Goal: Task Accomplishment & Management: Complete application form

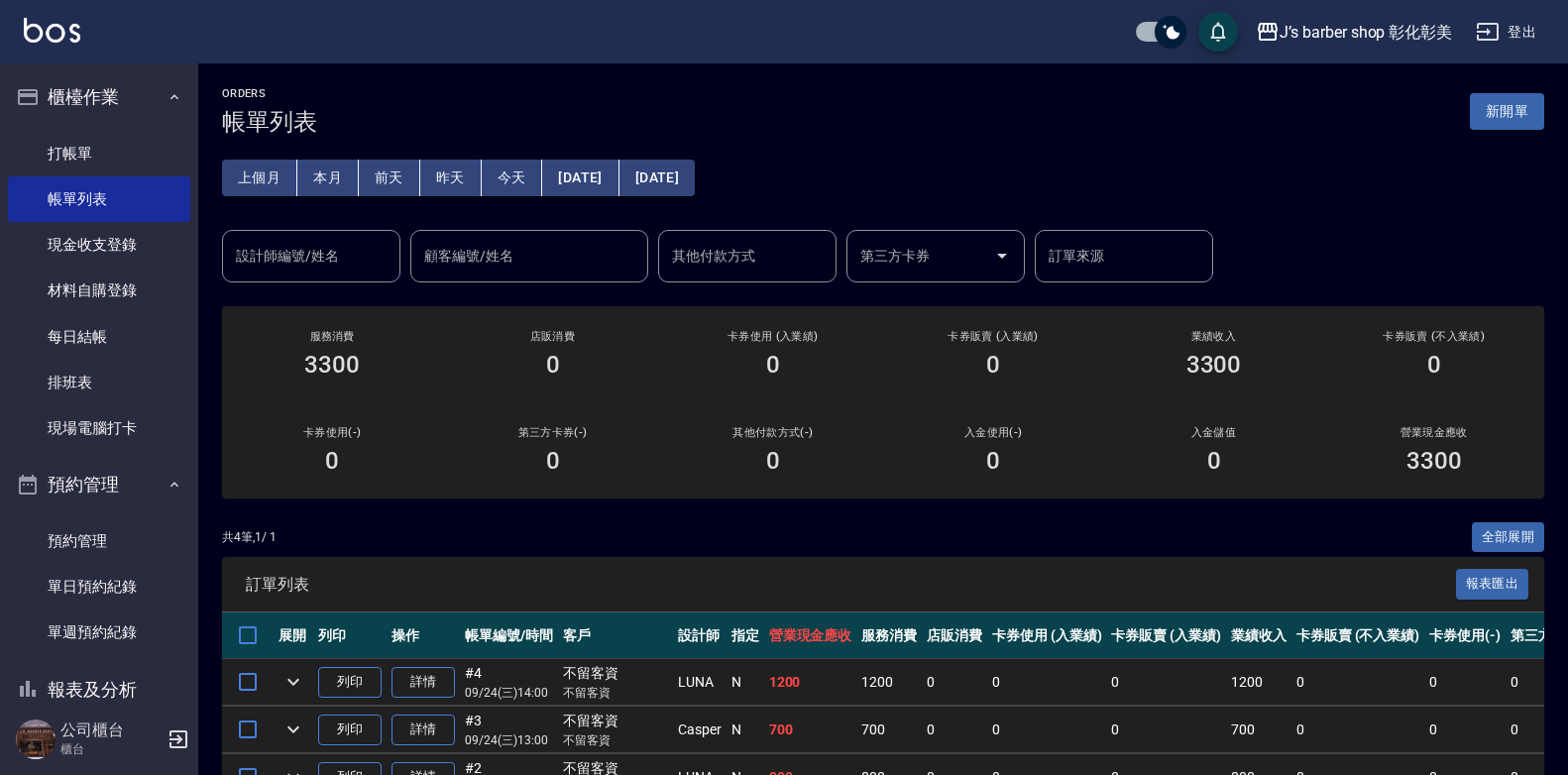
scroll to position [67, 0]
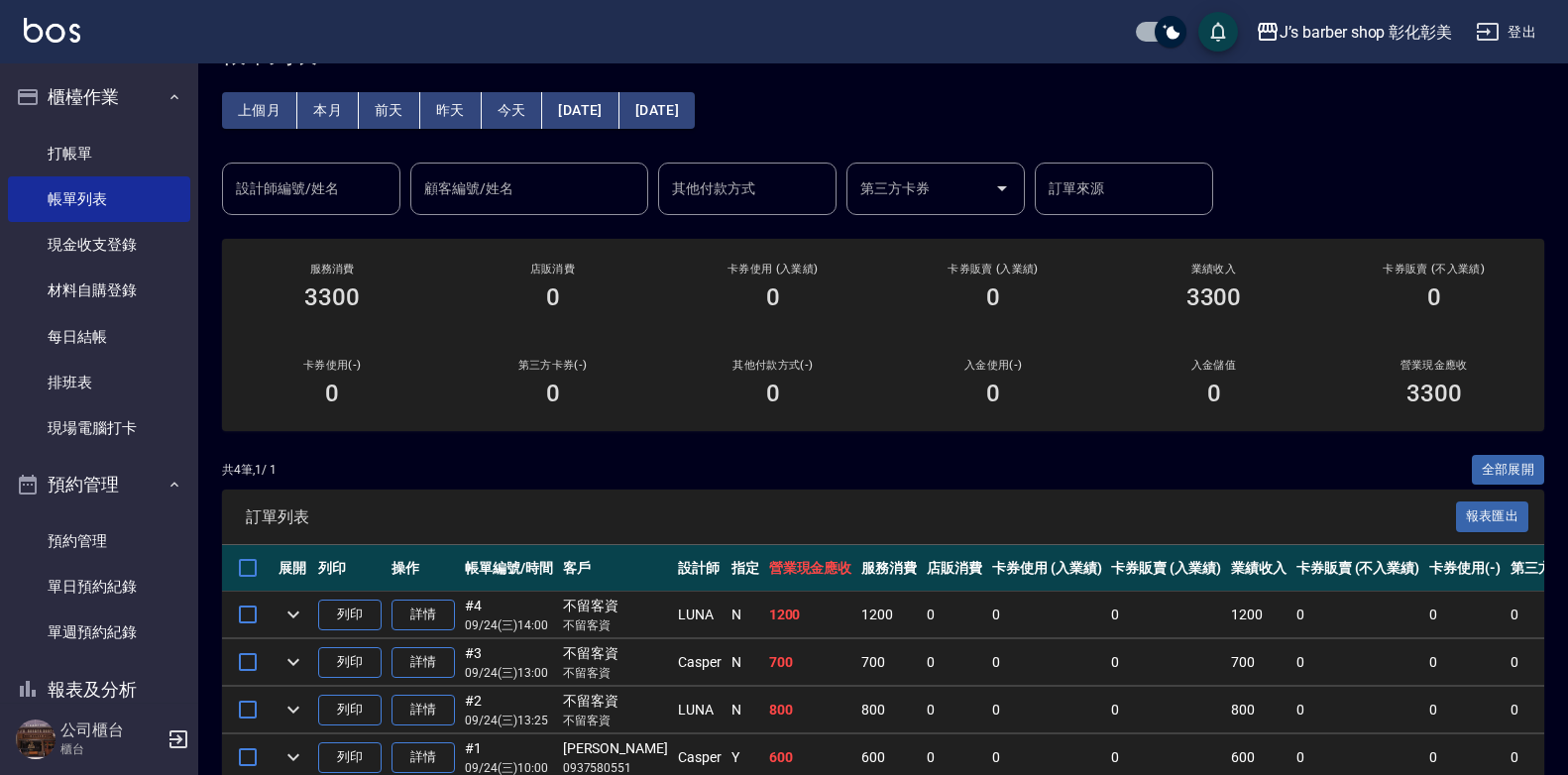
click at [263, 207] on div "設計師編號/姓名" at bounding box center [311, 189] width 178 height 53
click at [312, 189] on input "設計師編號/姓名" at bounding box center [311, 188] width 161 height 35
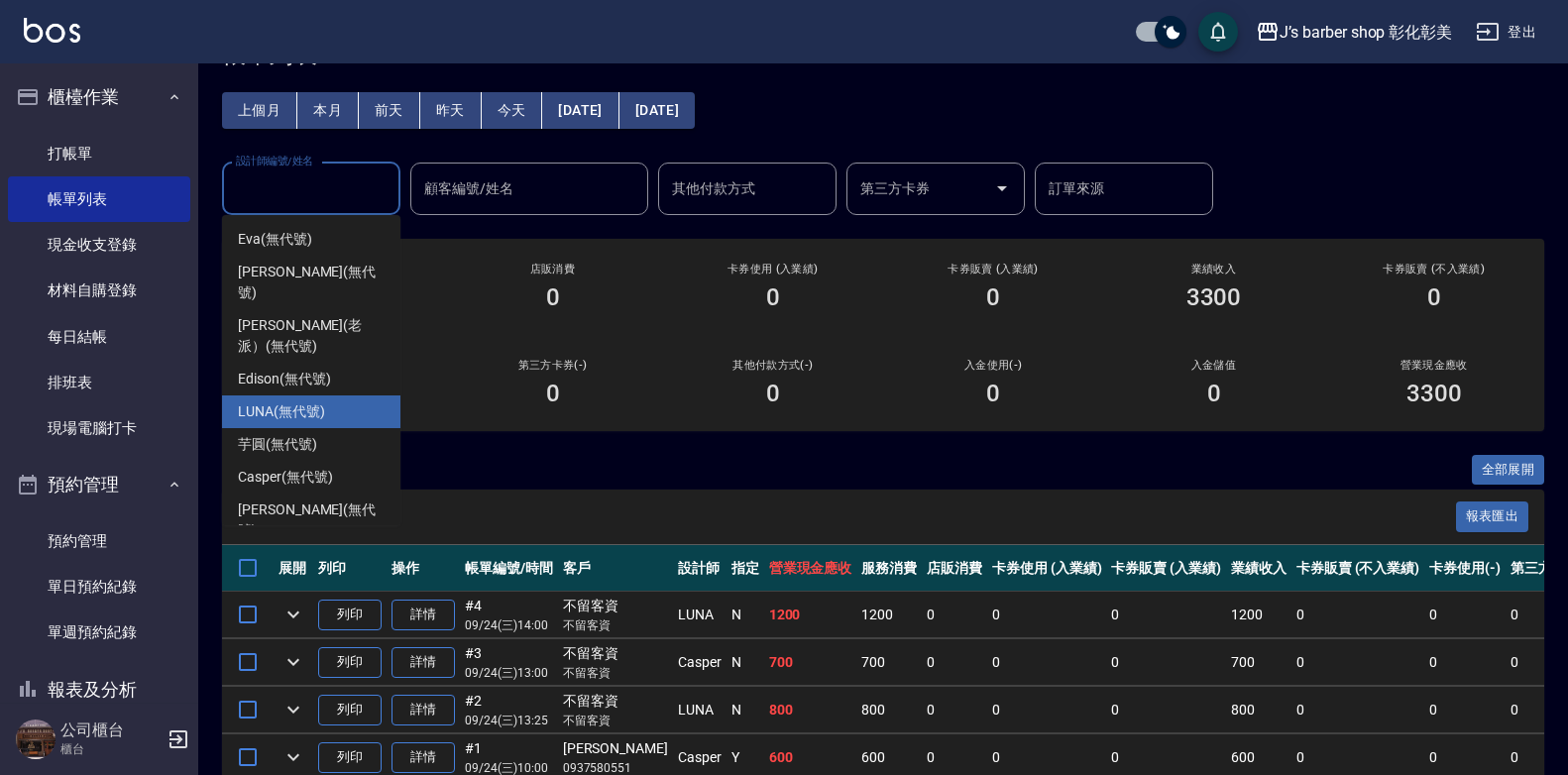
click at [291, 401] on span "LUNA (無代號)" at bounding box center [281, 411] width 87 height 21
type input "LUNA(無代號)"
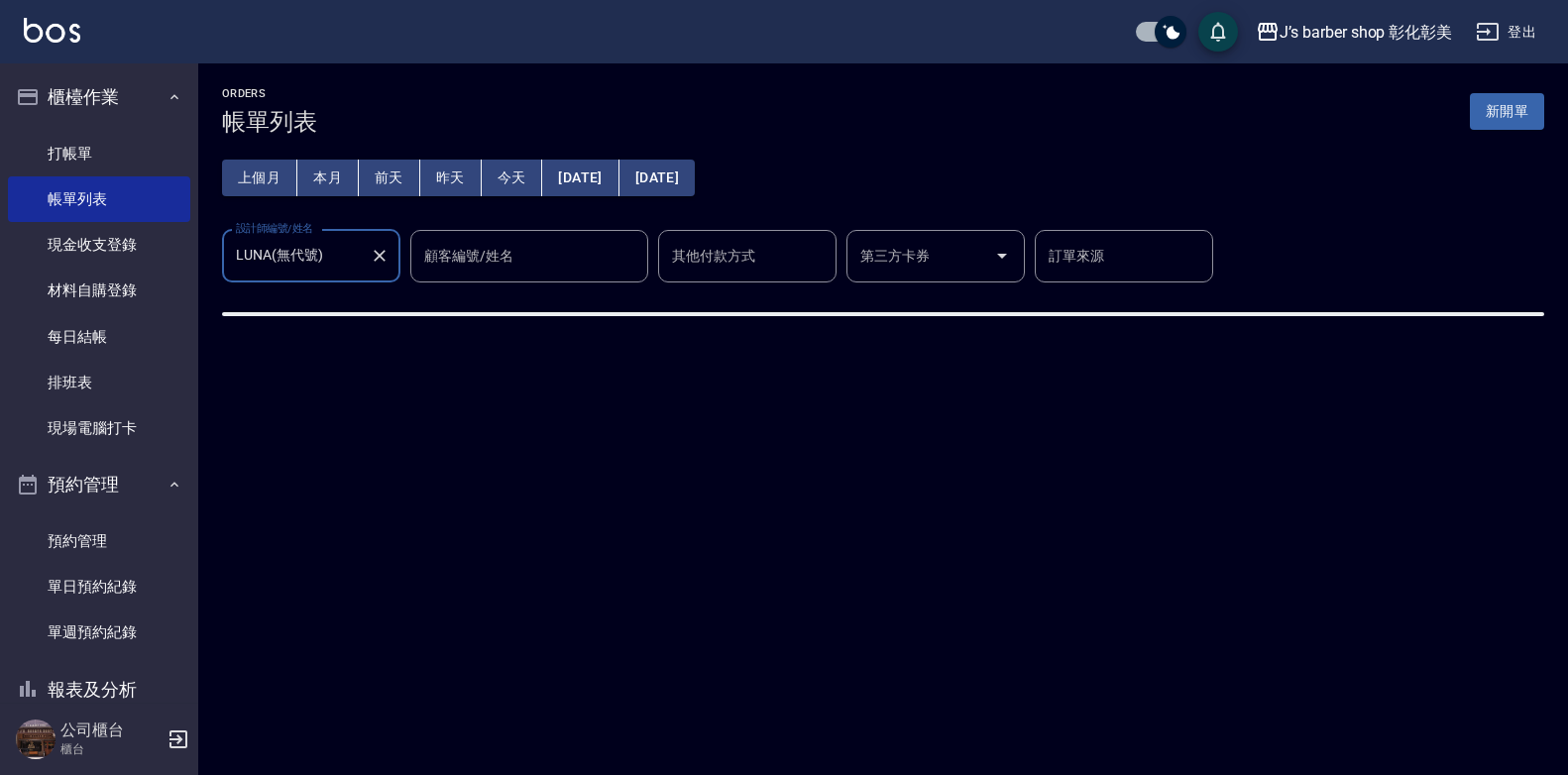
scroll to position [0, 0]
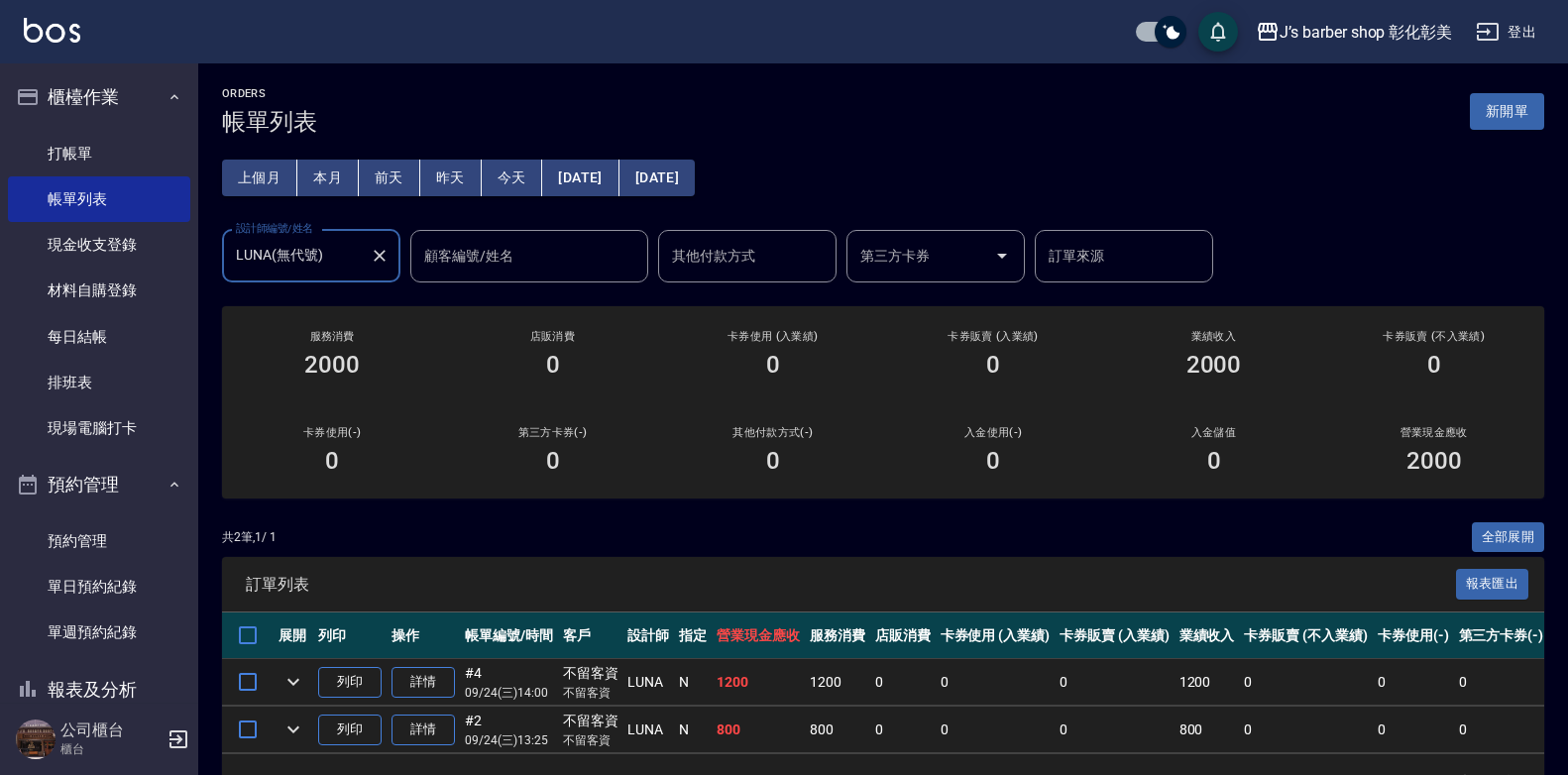
click at [308, 181] on button "本月" at bounding box center [327, 178] width 61 height 37
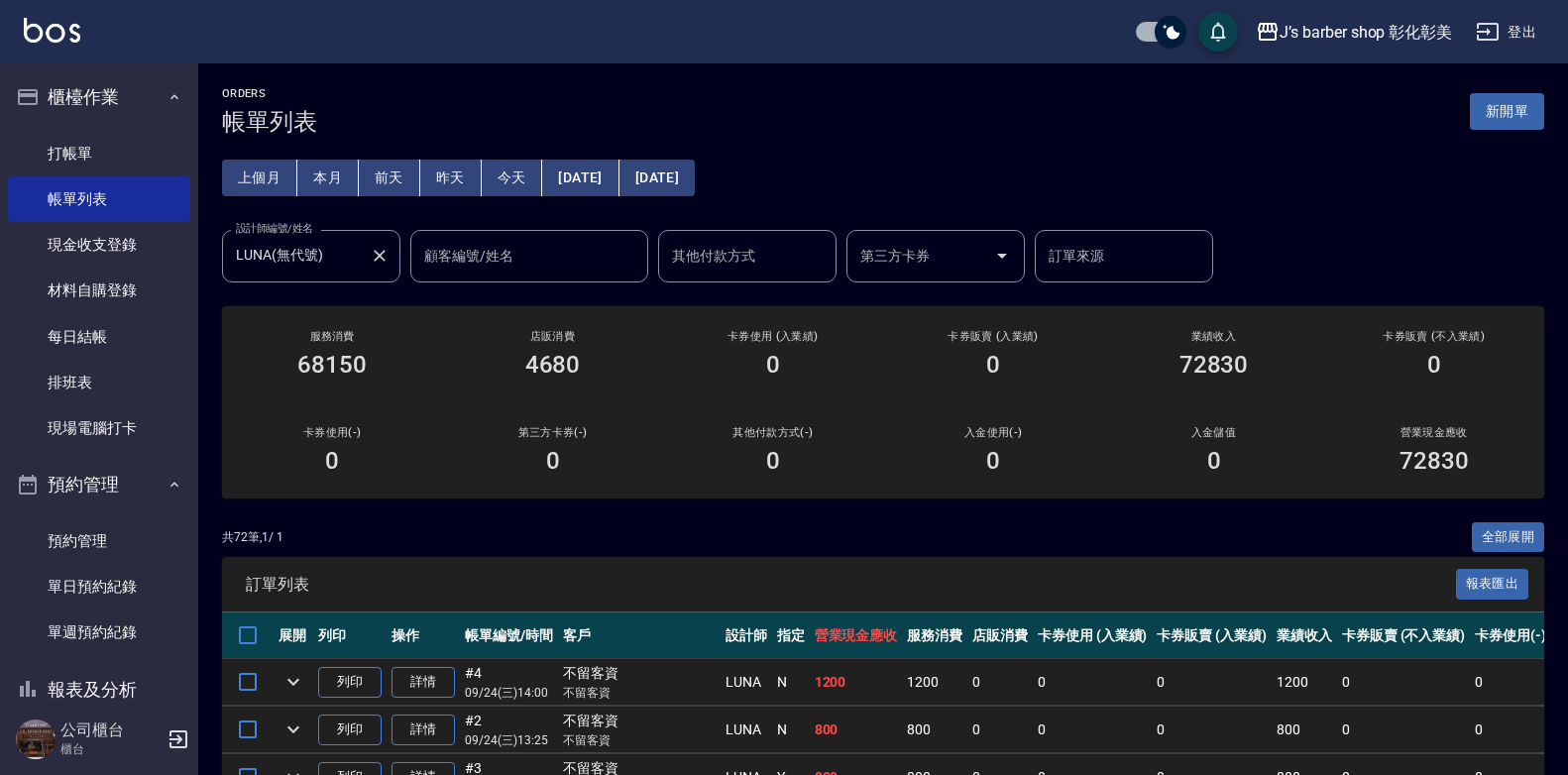
click at [377, 258] on icon "Clear" at bounding box center [380, 256] width 12 height 12
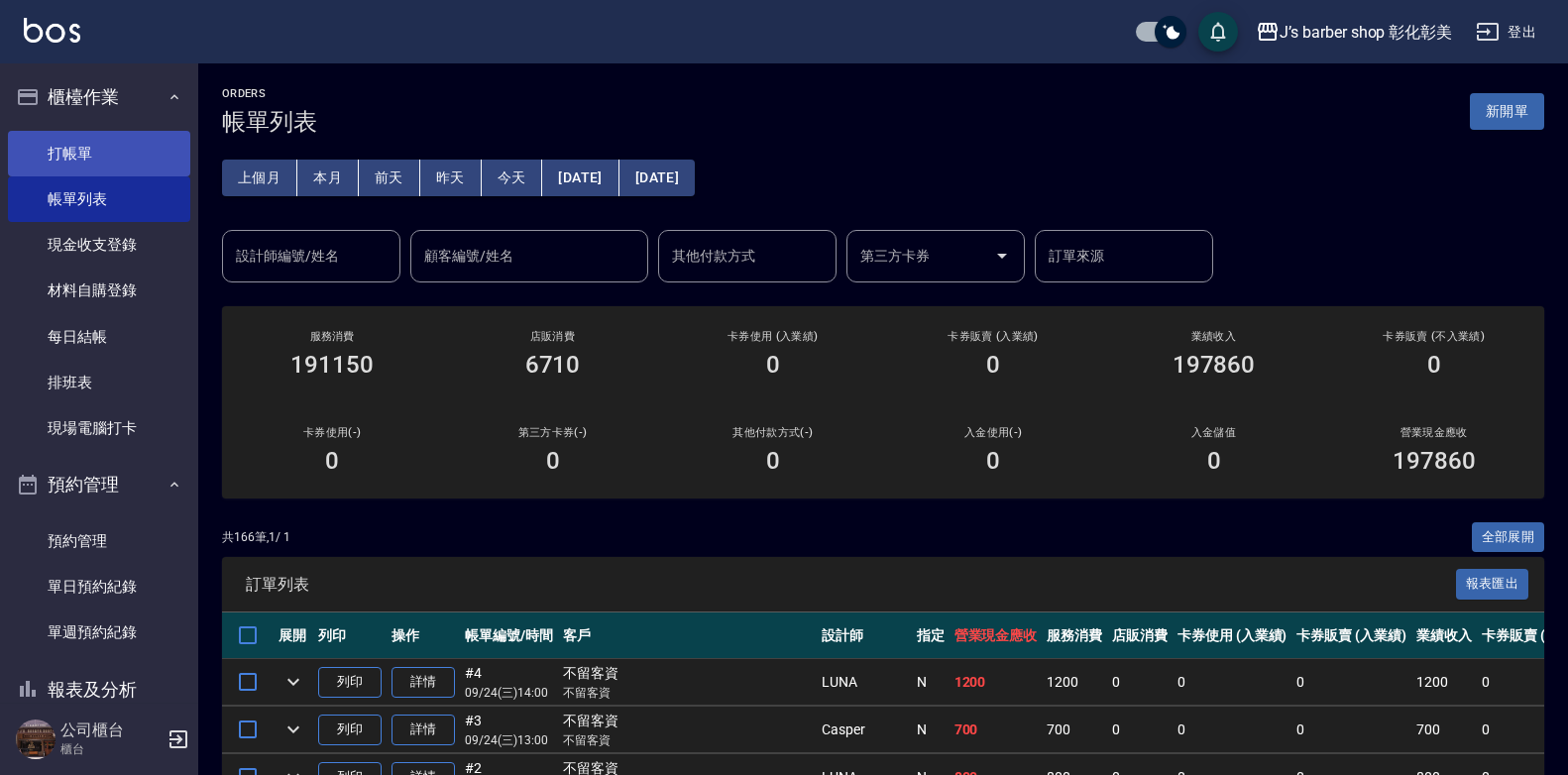
click at [108, 160] on link "打帳單" at bounding box center [99, 154] width 182 height 46
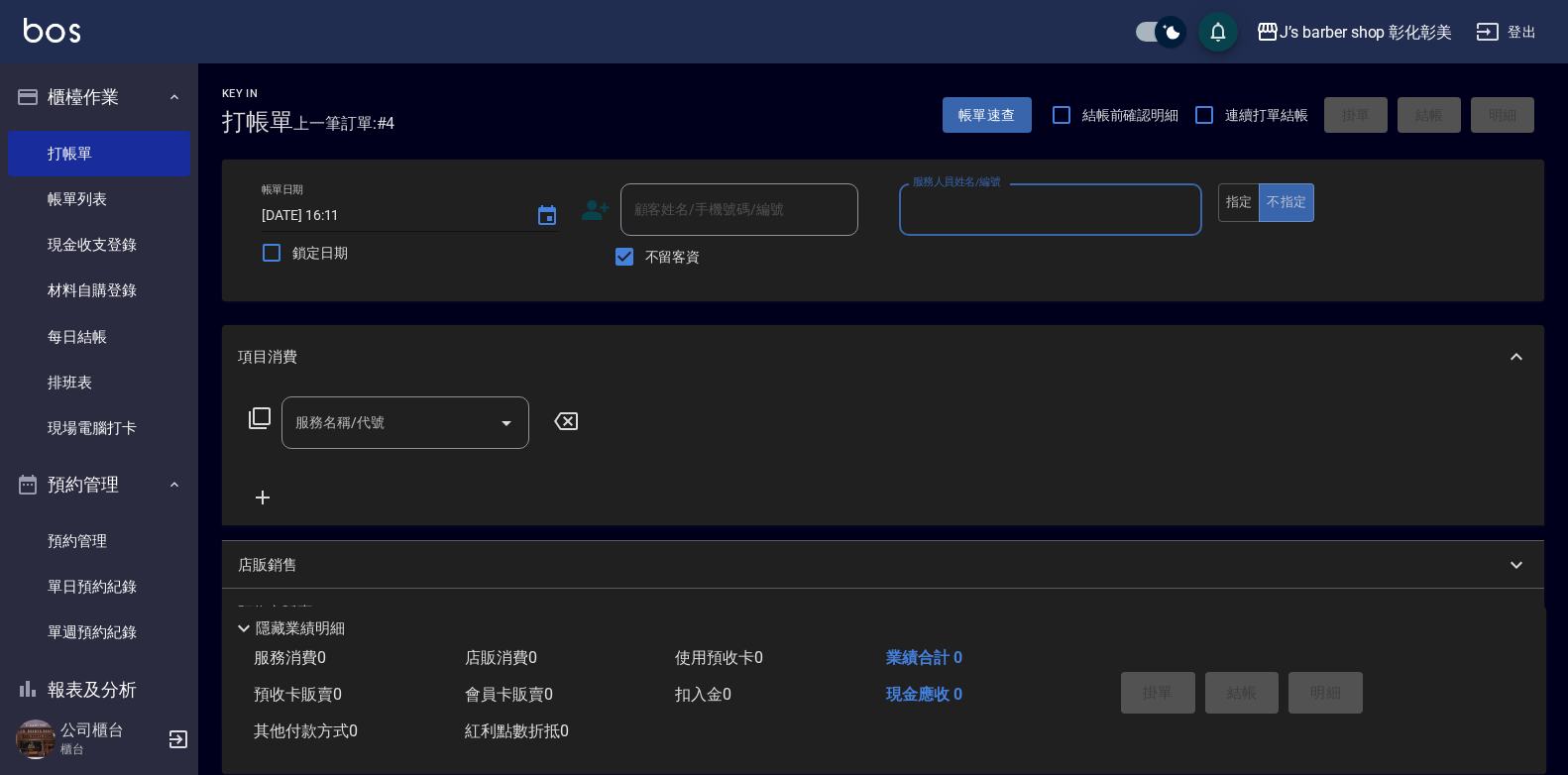
click at [339, 210] on input "[DATE] 16:11" at bounding box center [389, 215] width 254 height 33
type input "[DATE] 01:11"
type input "530"
click at [338, 210] on input "[DATE] 01:11" at bounding box center [389, 215] width 254 height 33
click at [364, 214] on input "[DATE] 15:11" at bounding box center [389, 215] width 254 height 33
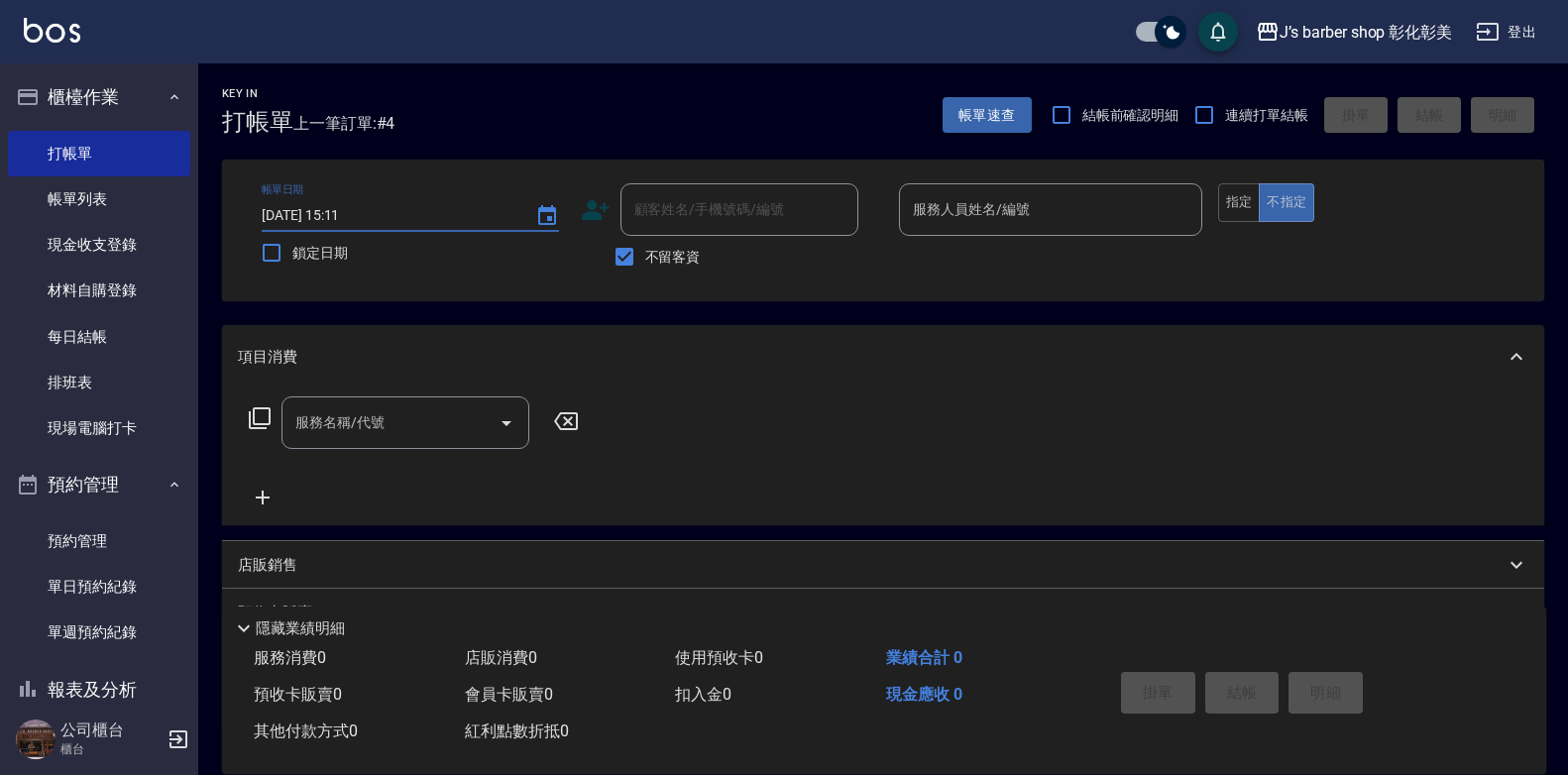
type input "[DATE] 15:03"
type input "0"
click at [370, 211] on input "[DATE] 15:03" at bounding box center [389, 215] width 254 height 33
click at [361, 213] on input "[DATE] 15:03" at bounding box center [389, 215] width 254 height 33
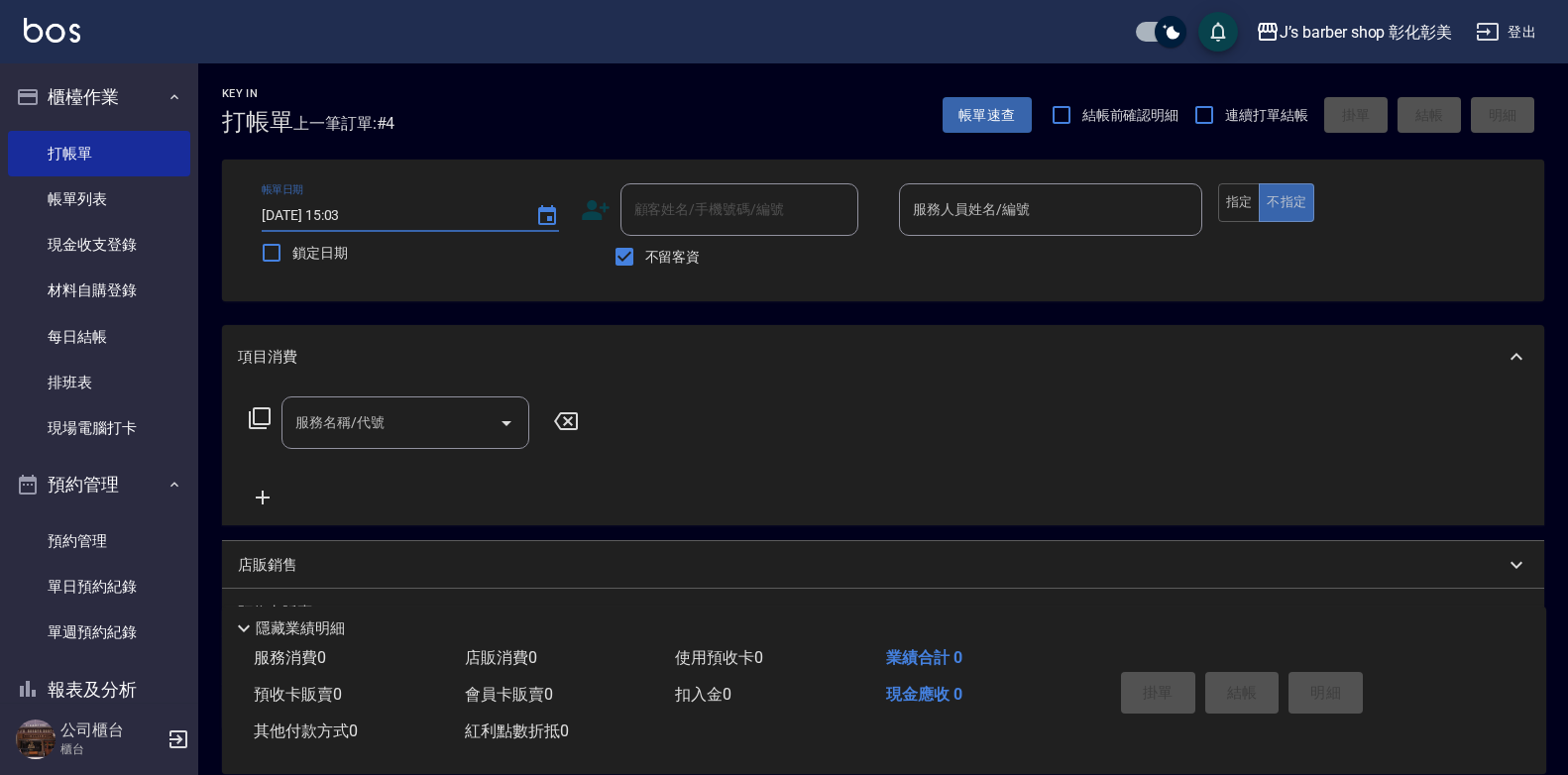
type input "[DATE] 15:30"
click at [917, 198] on input "服務人員姓名/編號" at bounding box center [1050, 209] width 285 height 35
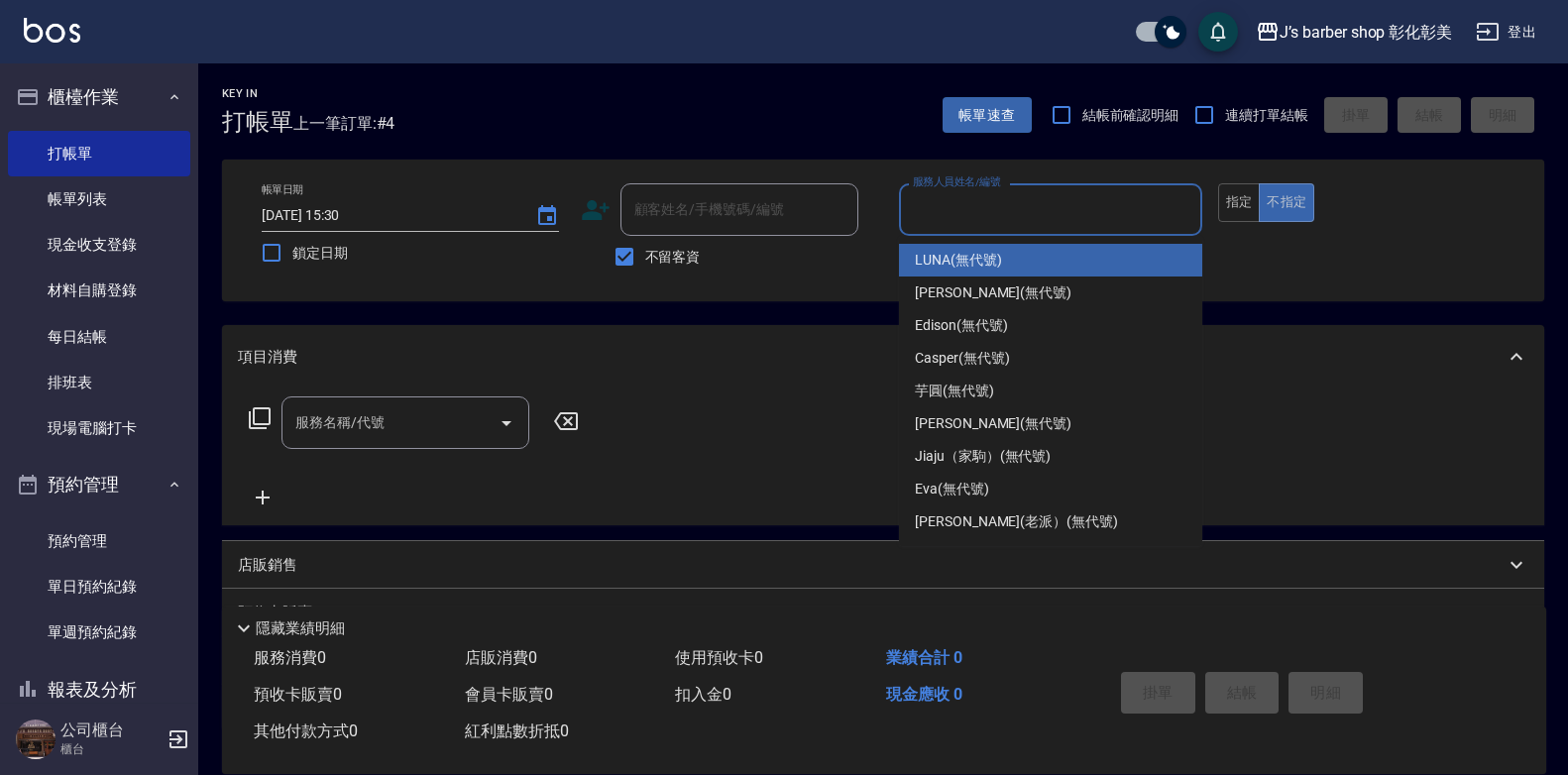
click at [917, 198] on input "服務人員姓名/編號" at bounding box center [1050, 209] width 285 height 35
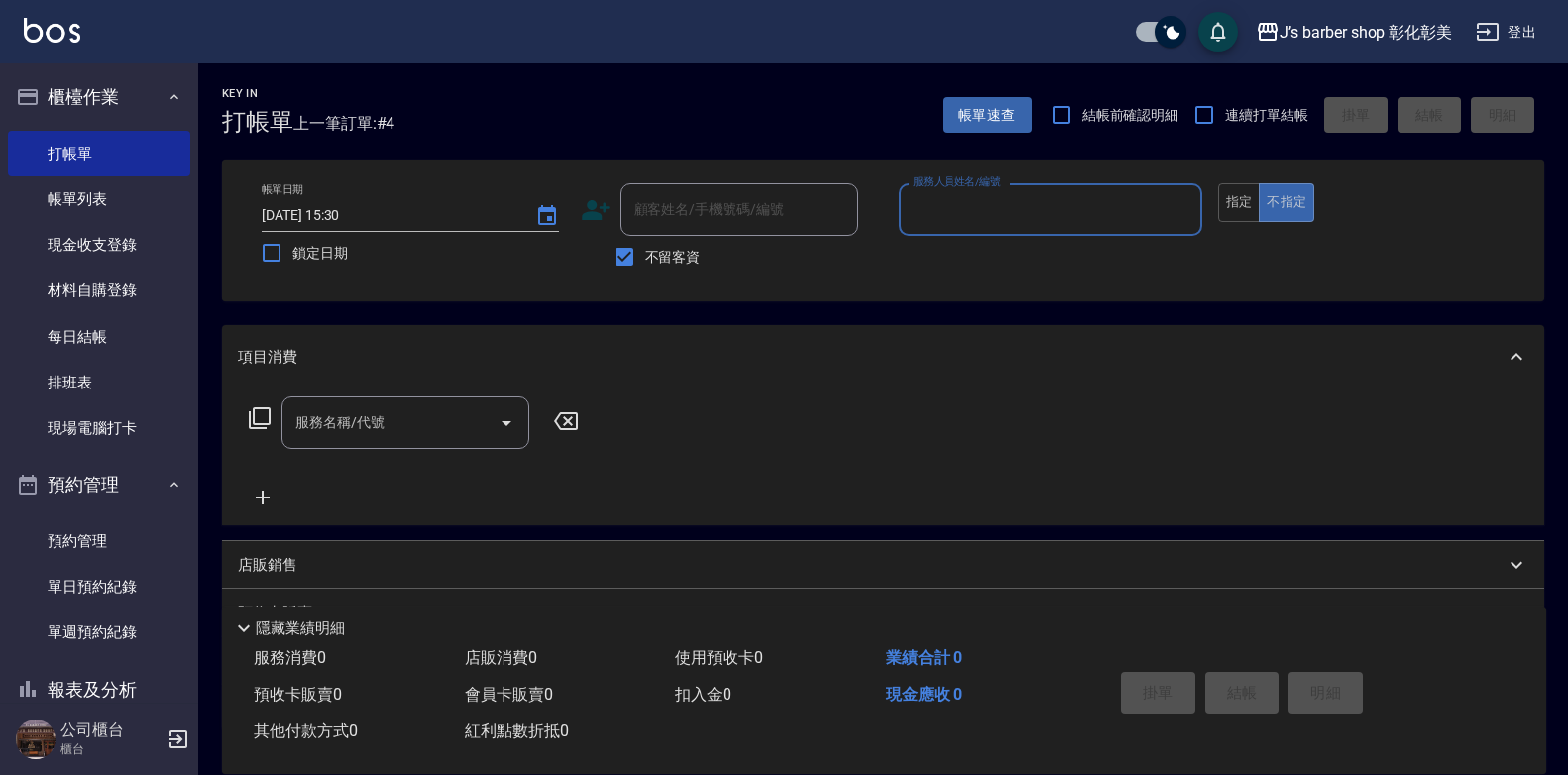
click at [953, 194] on input "服務人員姓名/編號" at bounding box center [1050, 209] width 285 height 35
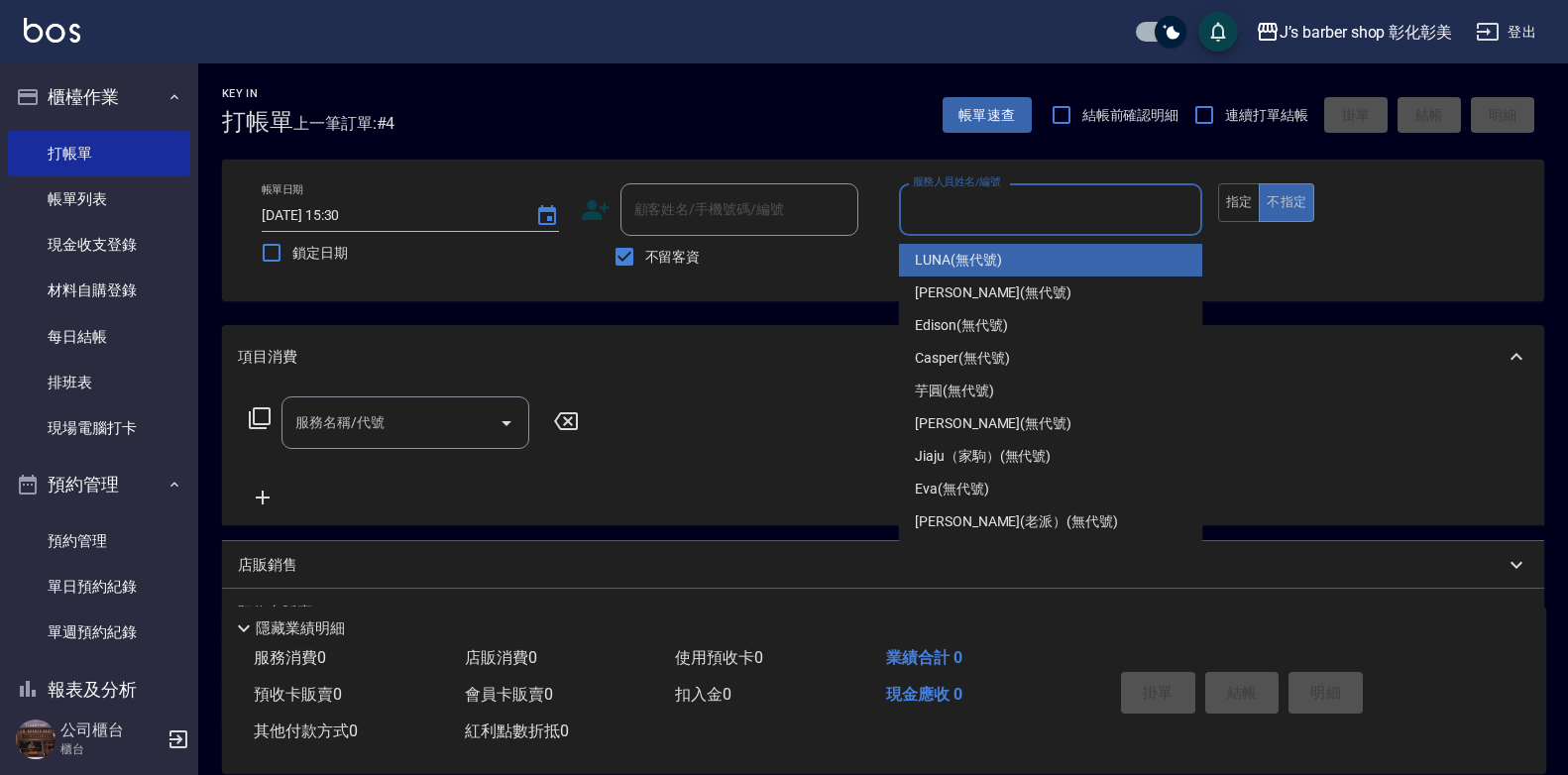
click at [950, 195] on input "服務人員姓名/編號" at bounding box center [1050, 209] width 285 height 35
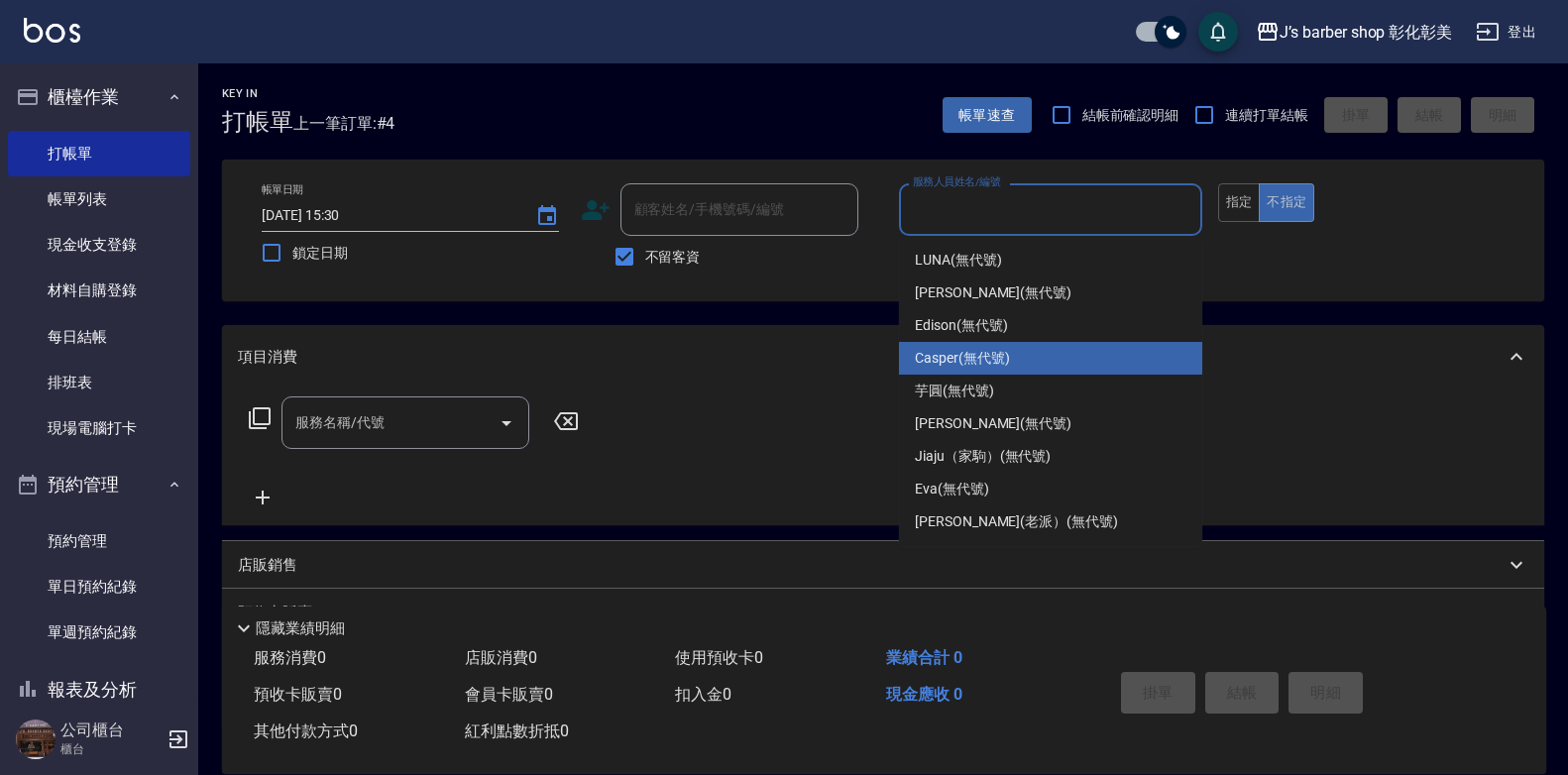
click at [917, 352] on span "Casper (無代號)" at bounding box center [962, 358] width 94 height 21
type input "Casper(無代號)"
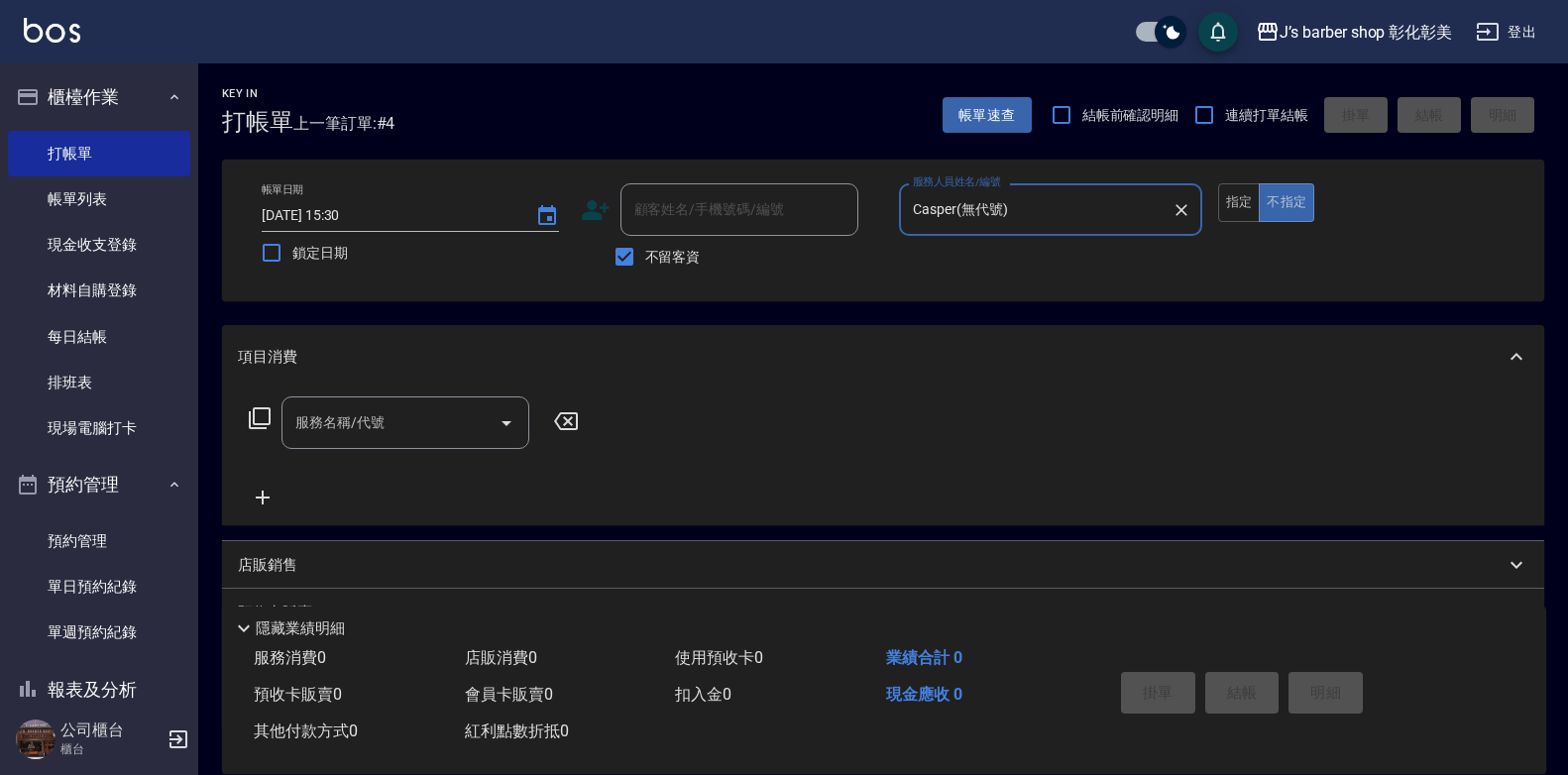
click at [401, 421] on input "服務名稱/代號" at bounding box center [390, 422] width 200 height 35
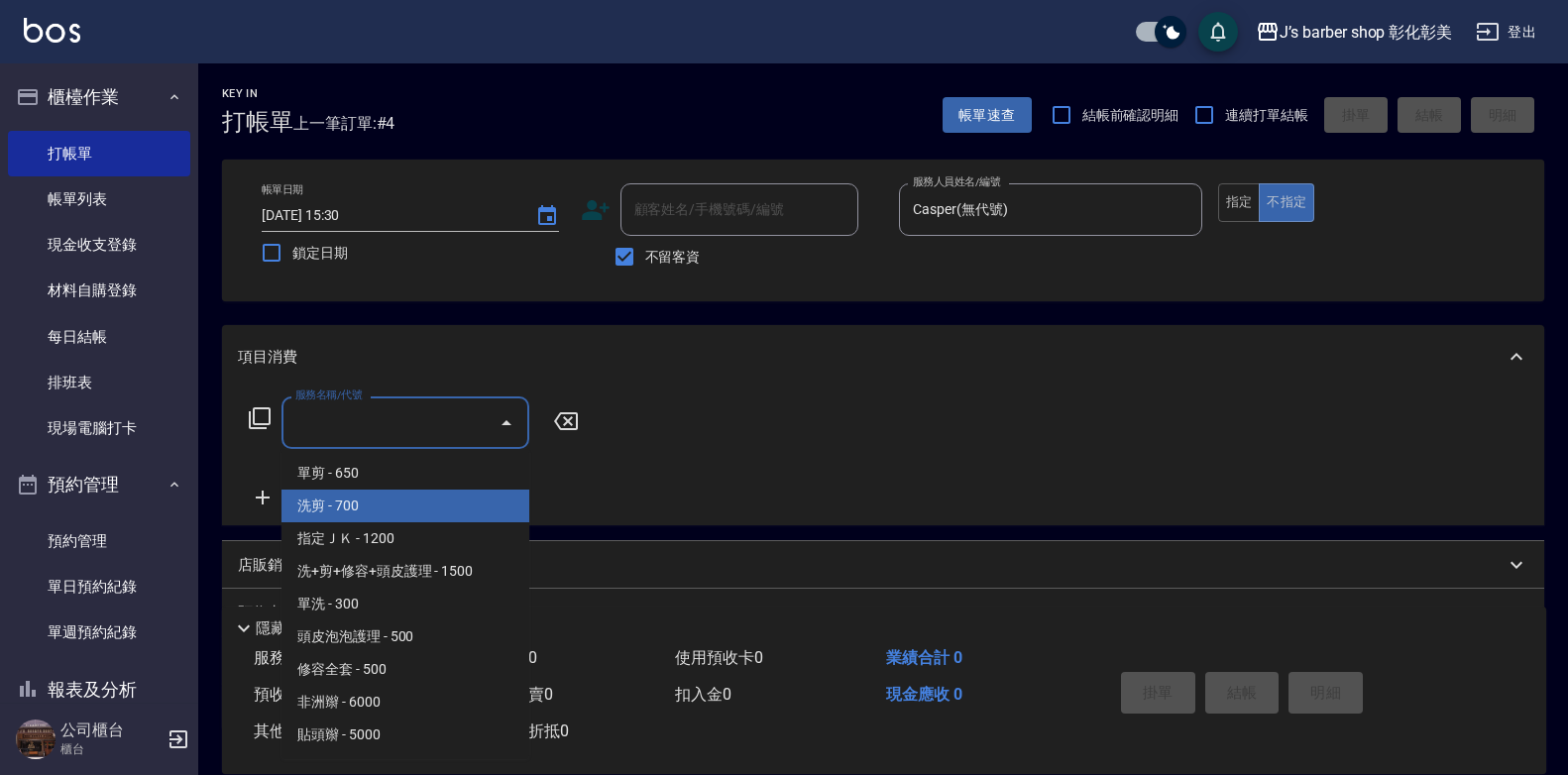
click at [478, 508] on span "洗剪 - 700" at bounding box center [405, 506] width 248 height 33
type input "洗剪(101)"
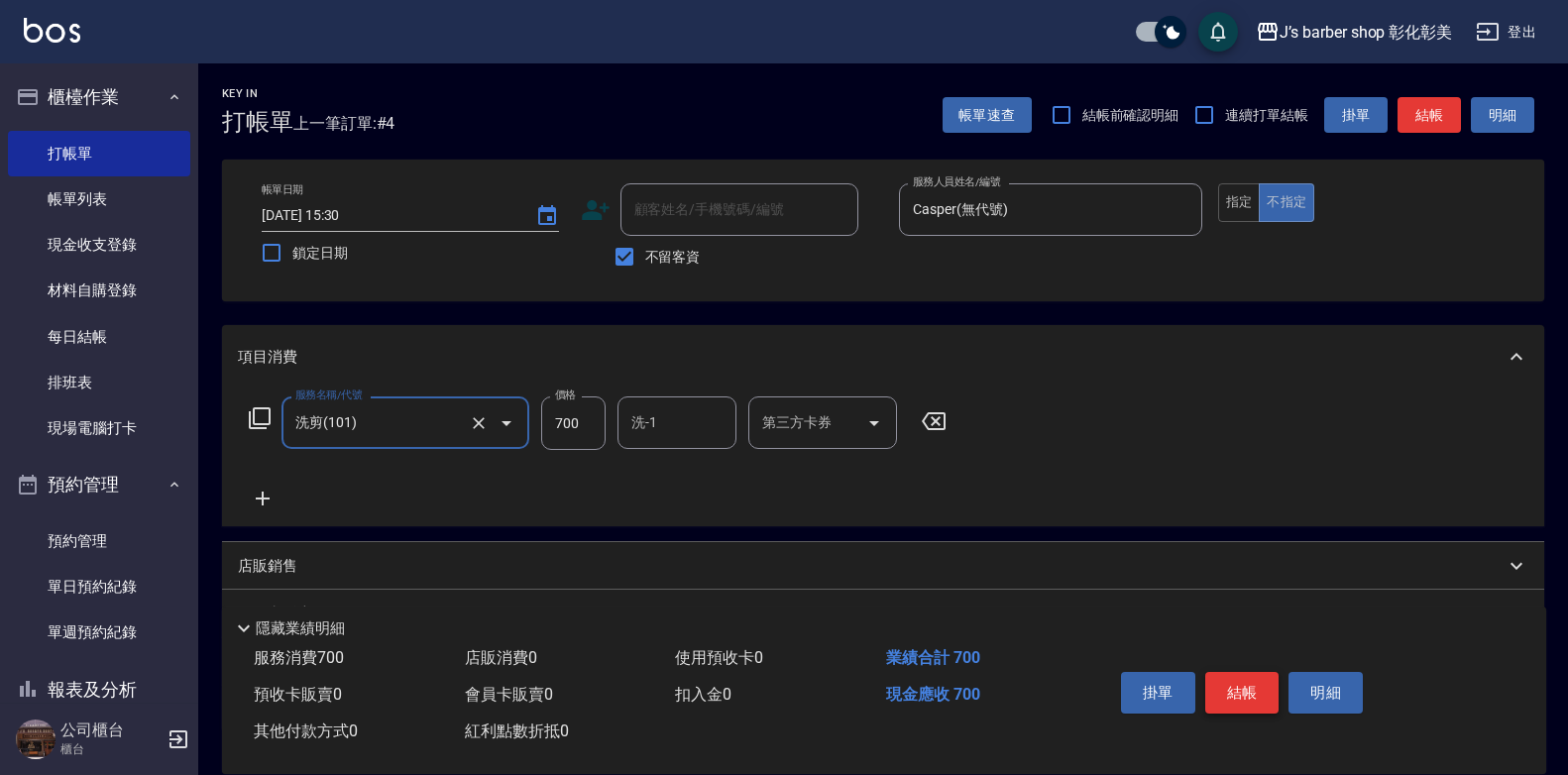
click at [1250, 683] on button "結帳" at bounding box center [1242, 693] width 74 height 42
click at [1250, 683] on div "掛單 結帳 明細" at bounding box center [1242, 695] width 259 height 62
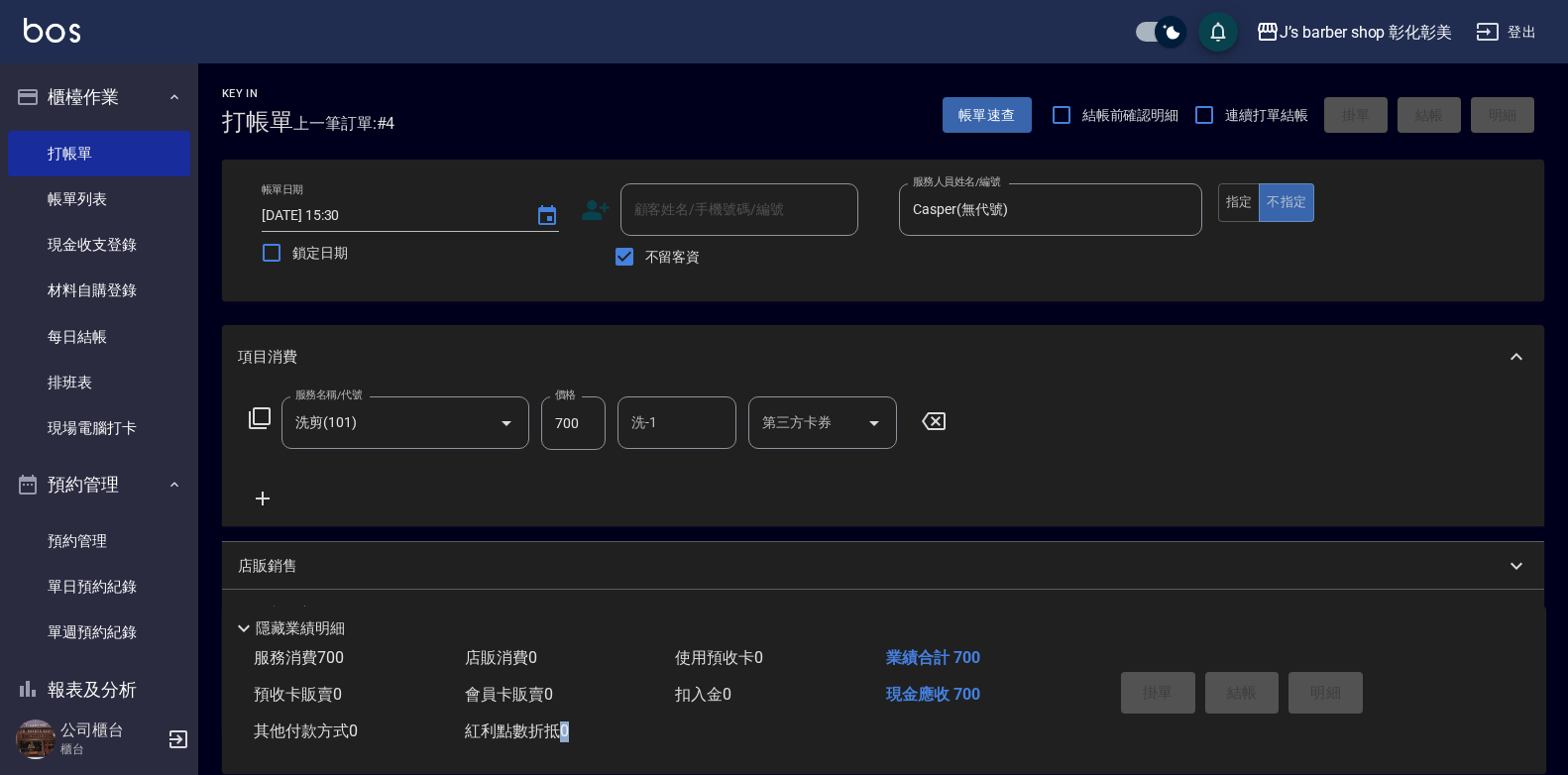
click at [1250, 683] on div "掛單 結帳 明細" at bounding box center [1242, 695] width 259 height 62
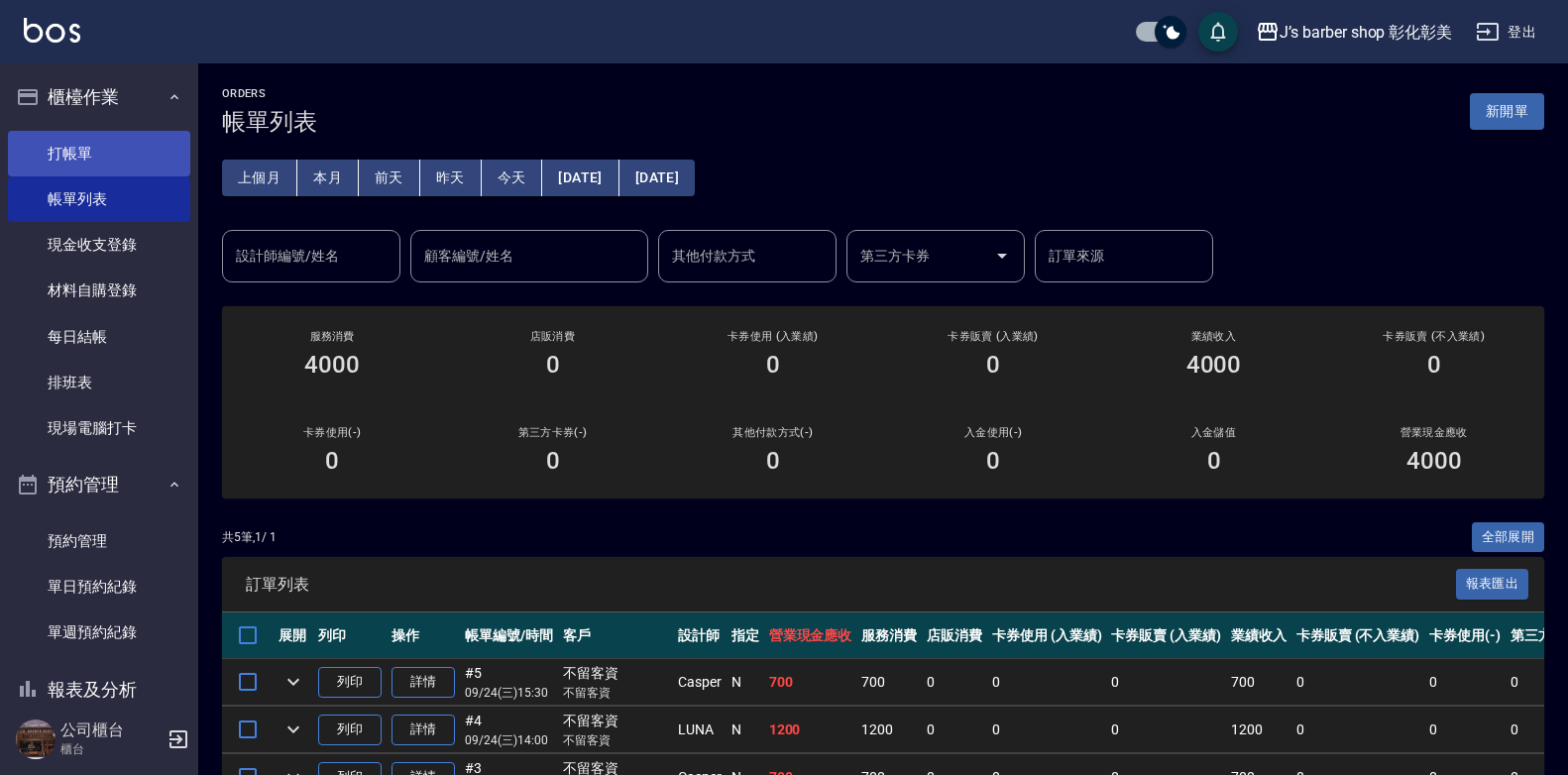
click at [77, 158] on link "打帳單" at bounding box center [99, 154] width 182 height 46
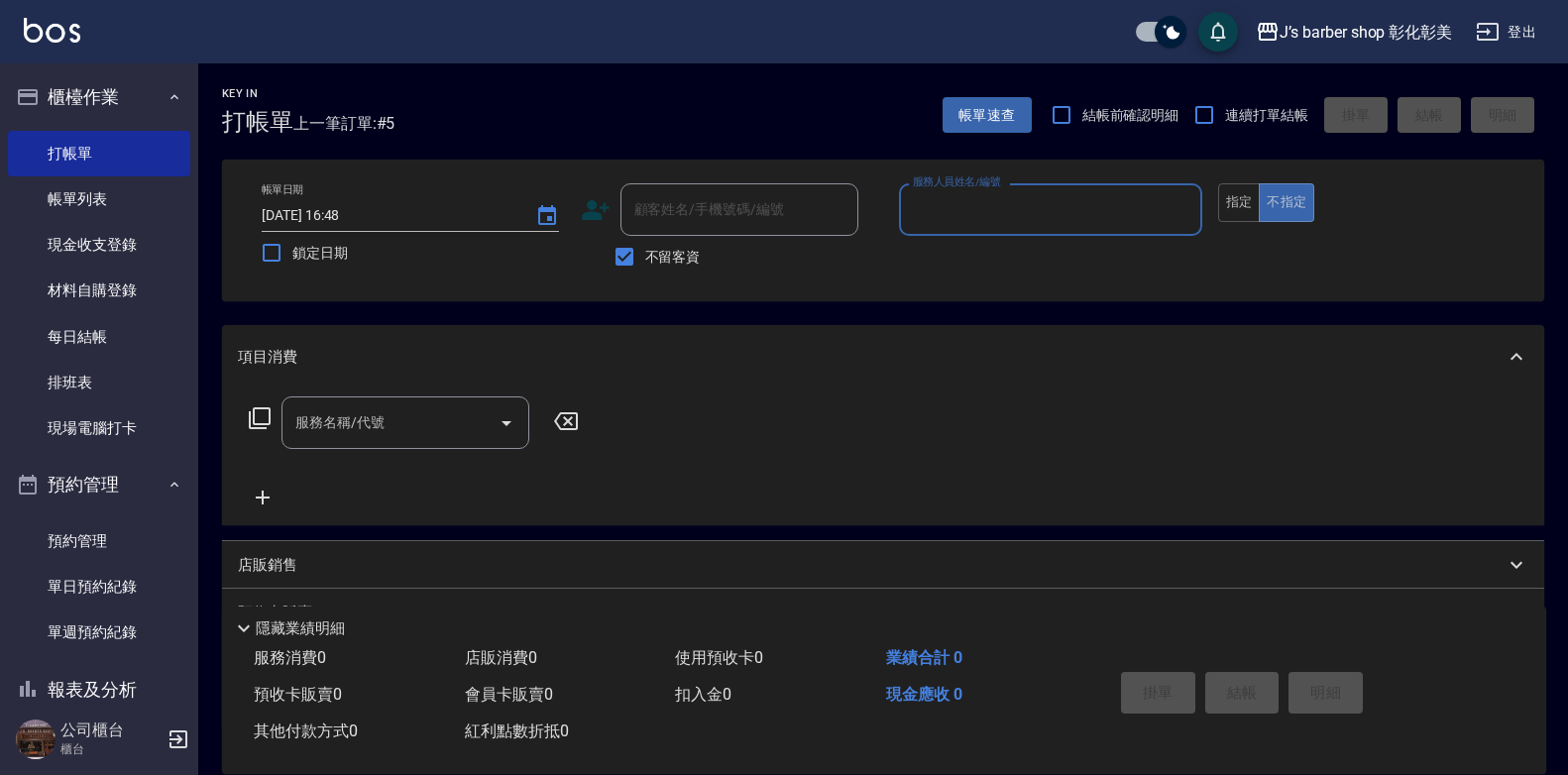
click at [1071, 226] on input "服務人員姓名/編號" at bounding box center [1050, 209] width 285 height 35
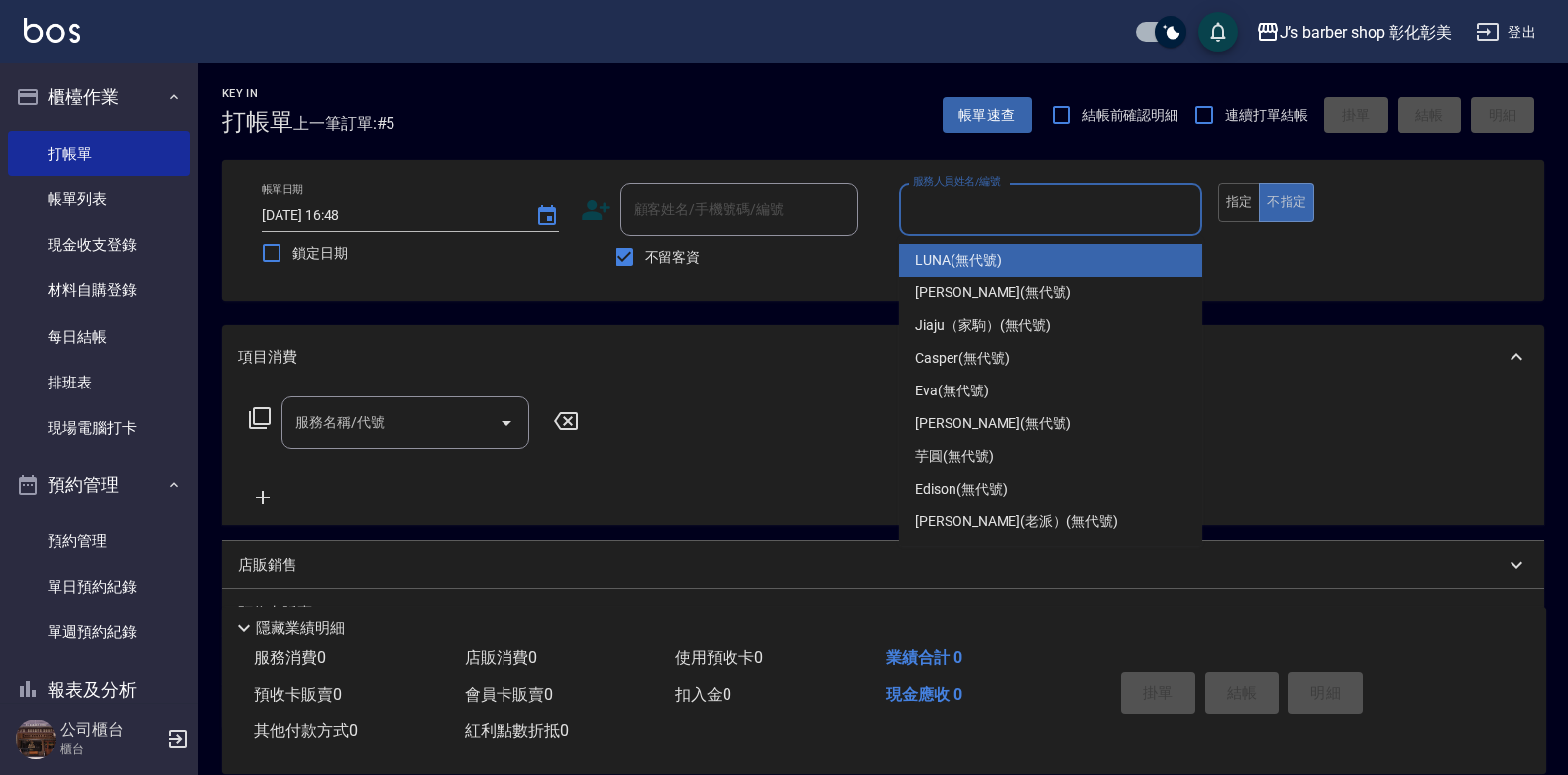
click at [1058, 257] on div "LUNA (無代號)" at bounding box center [1050, 260] width 303 height 33
type input "LUNA(無代號)"
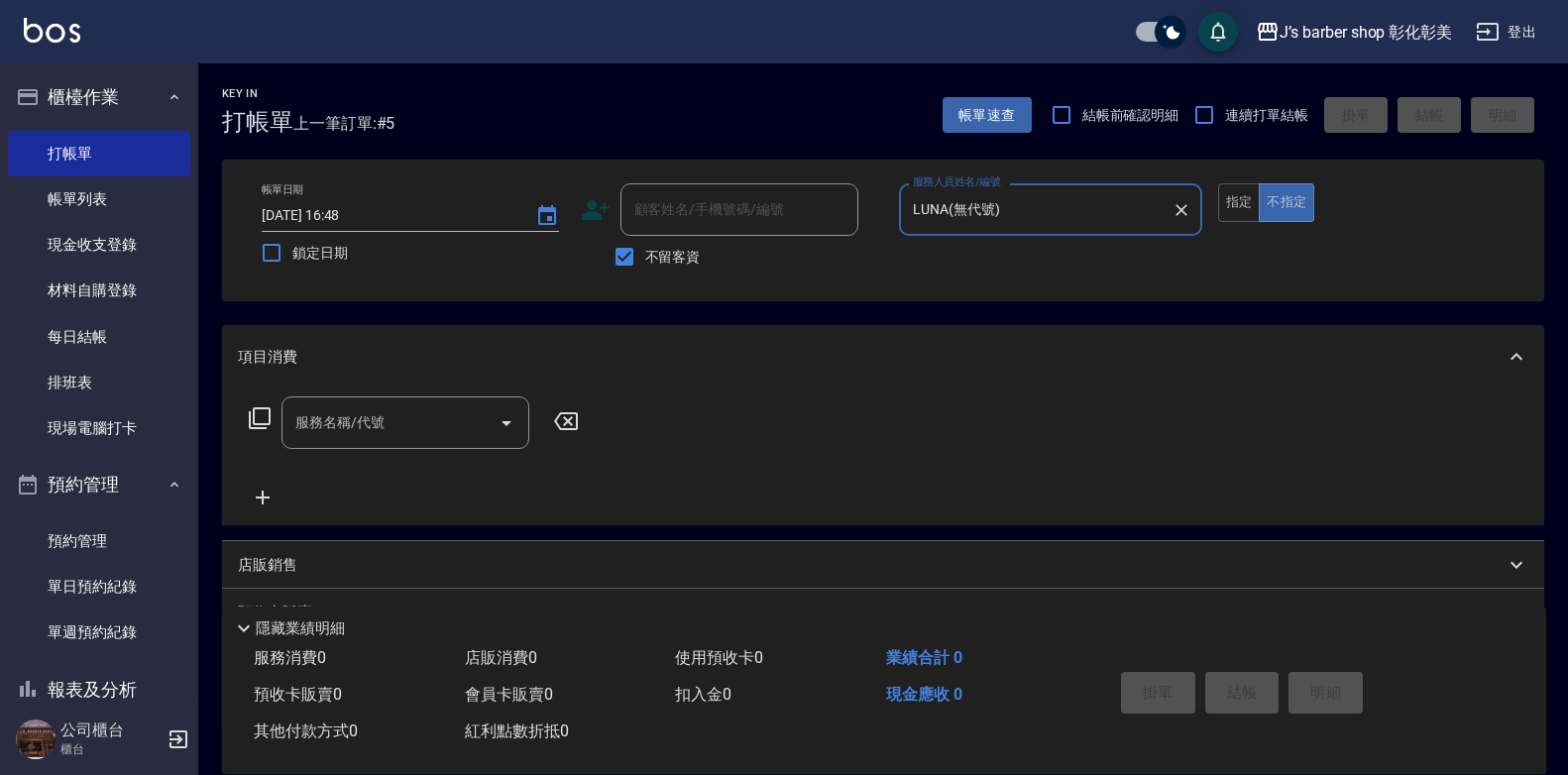
click at [466, 406] on input "服務名稱/代號" at bounding box center [390, 422] width 200 height 35
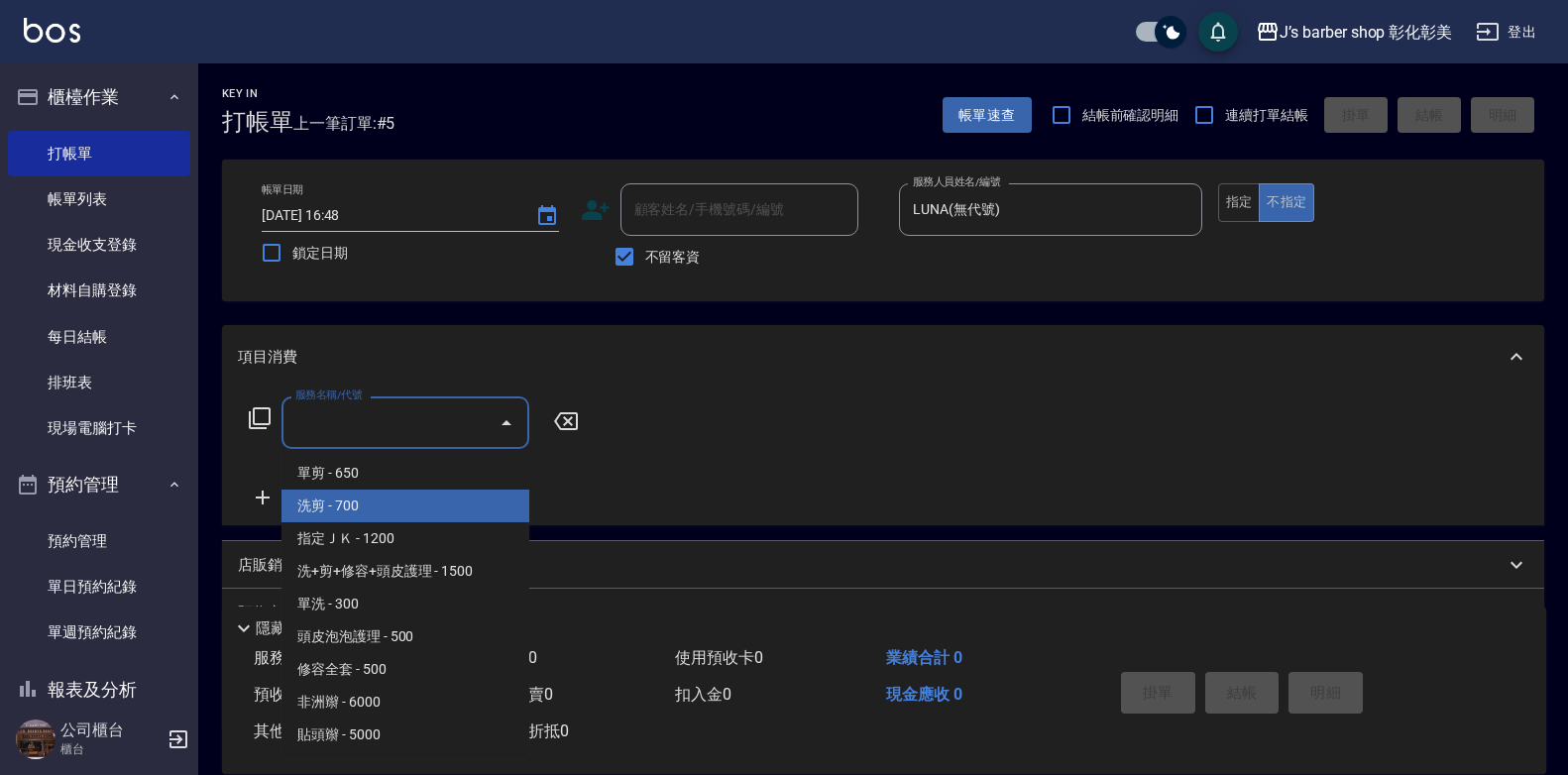
click at [406, 512] on span "洗剪 - 700" at bounding box center [405, 506] width 248 height 33
type input "洗剪(101)"
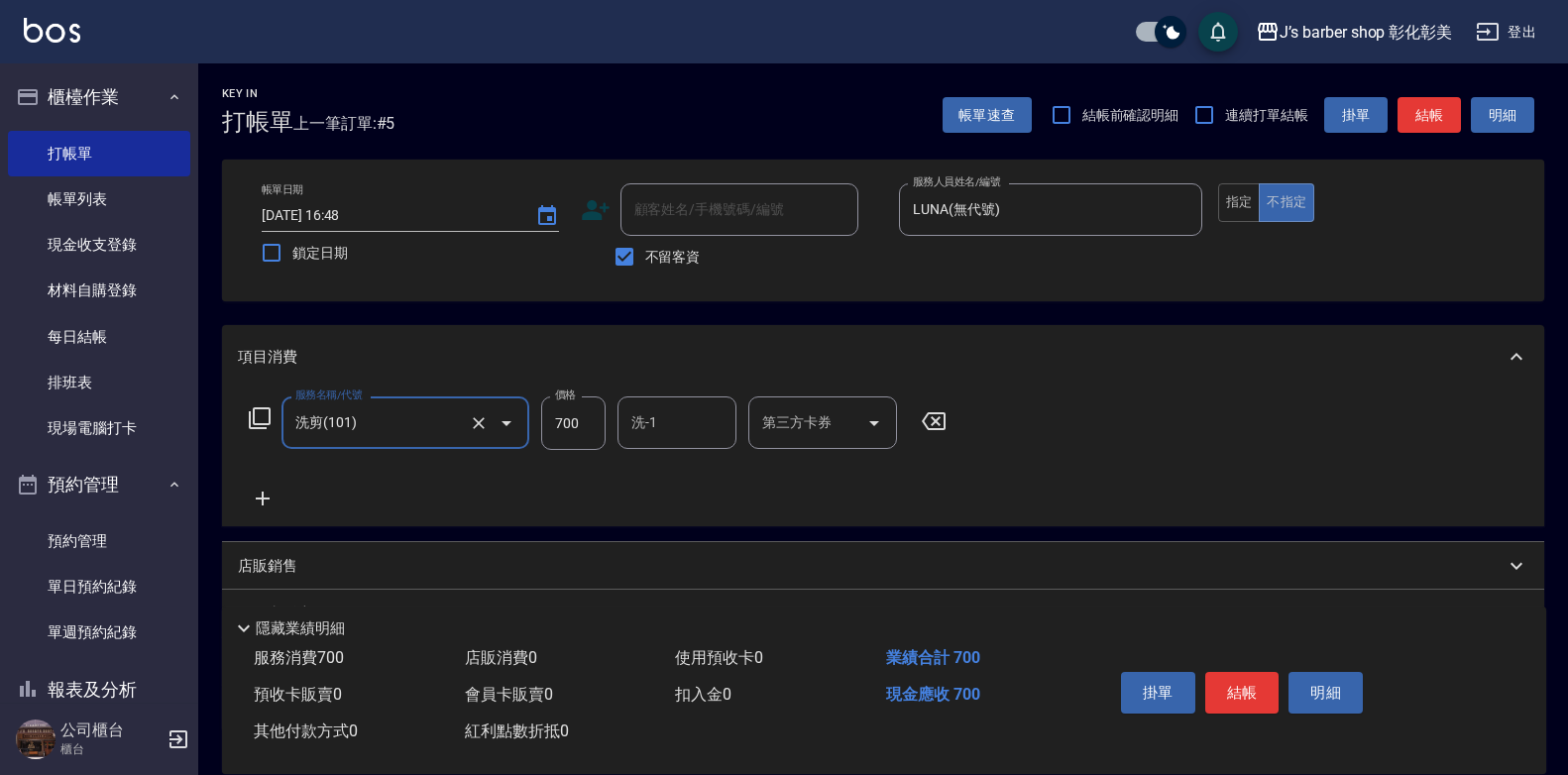
click at [589, 430] on input "700" at bounding box center [573, 423] width 64 height 54
type input "600"
click at [686, 430] on input "洗-1" at bounding box center [676, 422] width 101 height 35
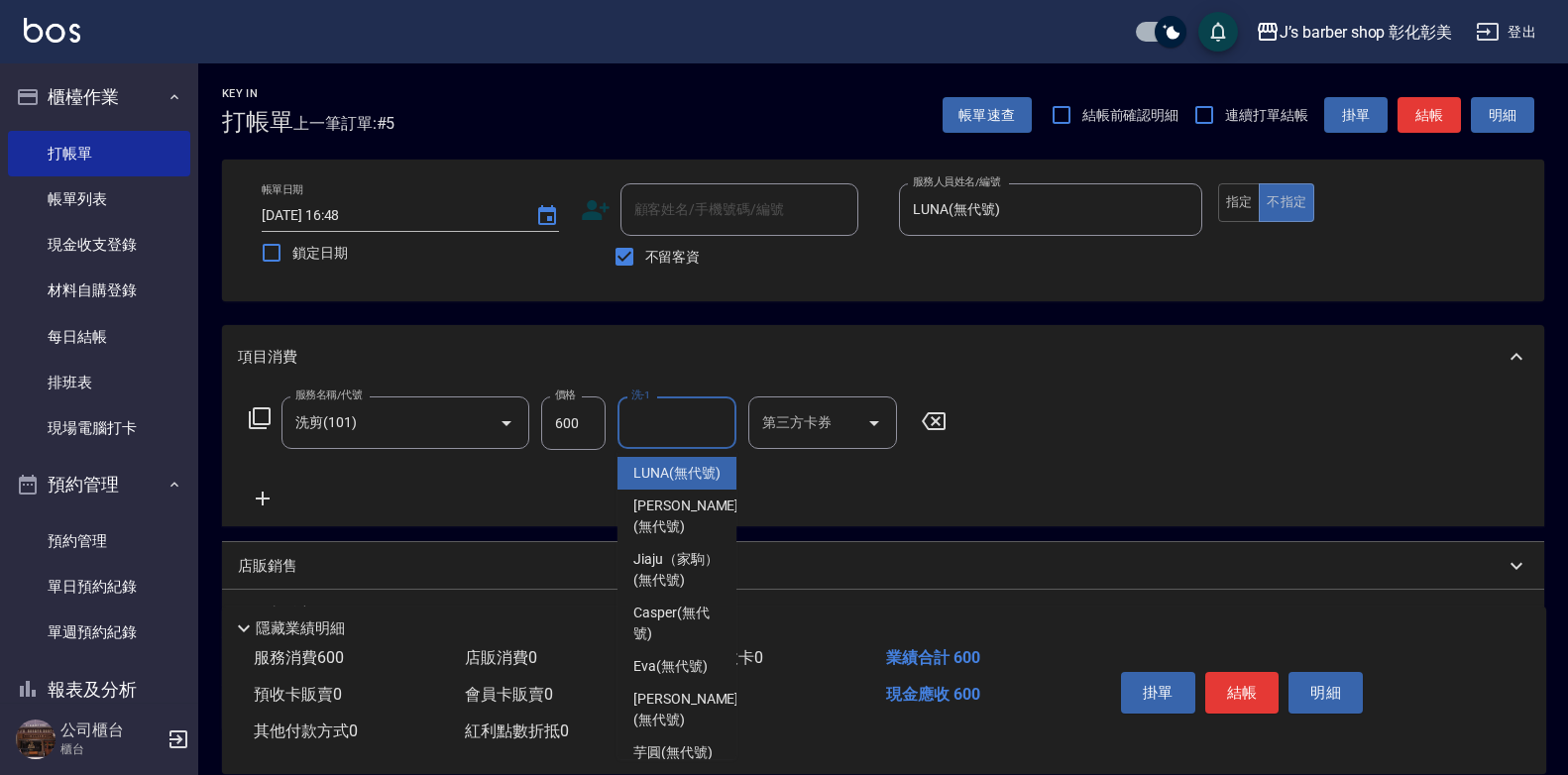
click at [706, 469] on span "LUNA (無代號)" at bounding box center [676, 473] width 87 height 21
type input "LUNA(無代號)"
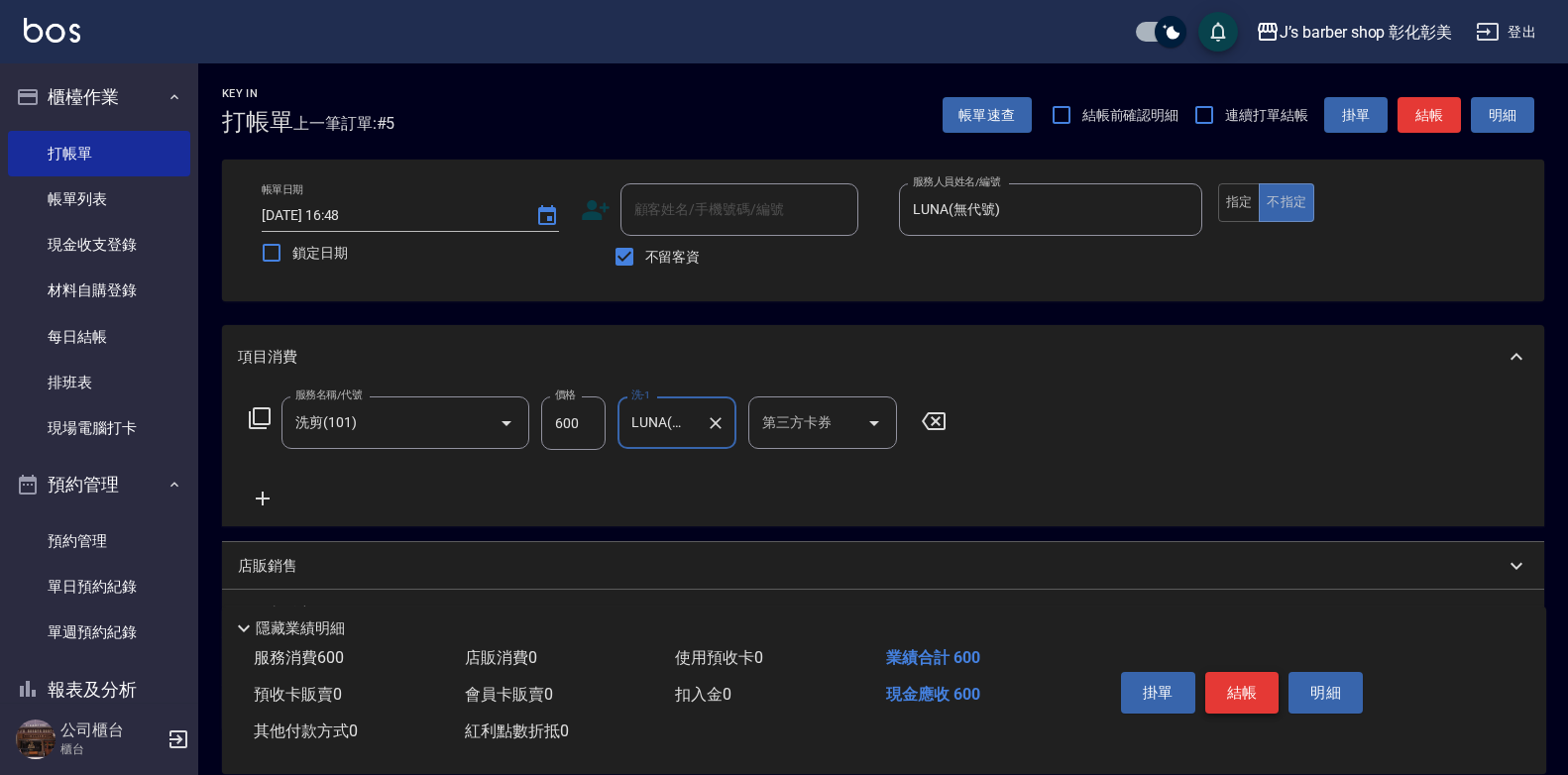
click at [1240, 683] on button "結帳" at bounding box center [1242, 693] width 74 height 42
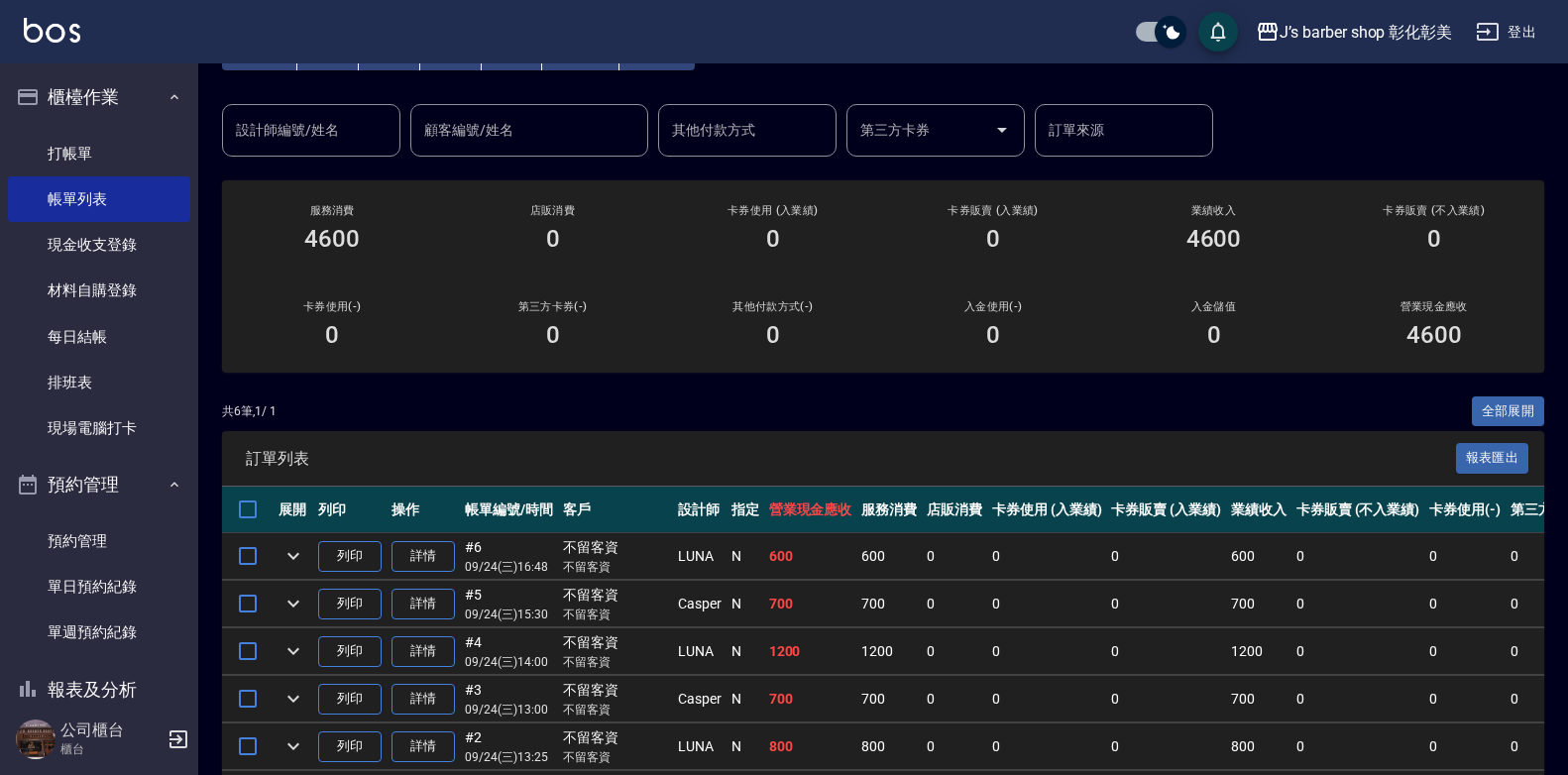
scroll to position [262, 0]
